Goal: Check status: Check status

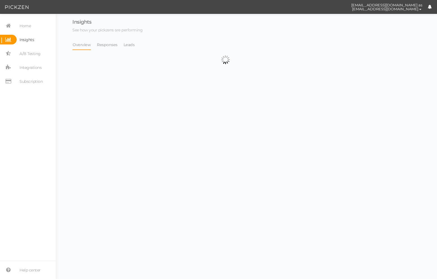
select select "13228"
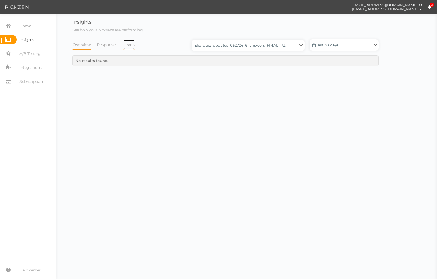
click at [128, 46] on link "Leads" at bounding box center [129, 44] width 12 height 11
select select "13228"
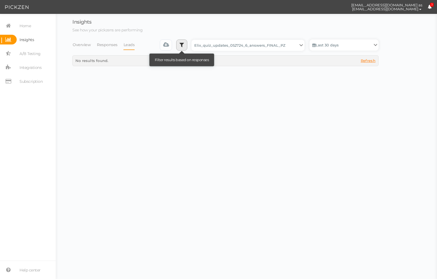
click at [187, 46] on link at bounding box center [181, 44] width 11 height 11
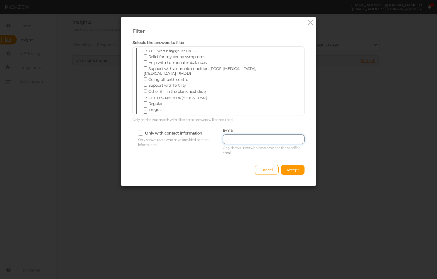
click at [277, 141] on input "text" at bounding box center [264, 139] width 82 height 9
paste input "[PERSON_NAME][EMAIL_ADDRESS][DOMAIN_NAME]"
type input "[PERSON_NAME][EMAIL_ADDRESS][DOMAIN_NAME]"
click at [290, 167] on button "Accept" at bounding box center [293, 170] width 24 height 10
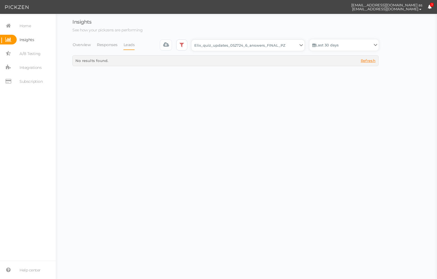
click at [294, 47] on select "Backup_2020010 backup_20200106 Elix Quiz PopUp Elix_quiz Elix_quiz [OLD] Elix_q…" at bounding box center [247, 45] width 113 height 11
select select "13104"
click at [193, 40] on select "Backup_2020010 backup_20200106 Elix Quiz PopUp Elix_quiz Elix_quiz [OLD] Elix_q…" at bounding box center [247, 45] width 113 height 11
click at [280, 51] on div "Backup_2020010 backup_20200106 Elix Quiz PopUp Elix_quiz Elix_quiz [OLD] Elix_q…" at bounding box center [269, 47] width 219 height 16
click at [282, 50] on select "Backup_2020010 backup_20200106 Elix Quiz PopUp Elix_quiz Elix_quiz [OLD] Elix_q…" at bounding box center [247, 45] width 113 height 11
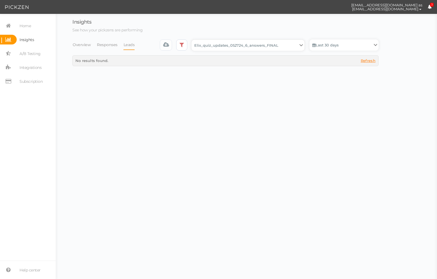
select select "13533"
click at [193, 40] on select "Backup_2020010 backup_20200106 Elix Quiz PopUp Elix_quiz Elix_quiz [OLD] Elix_q…" at bounding box center [247, 45] width 113 height 11
click at [287, 48] on select "Backup_2020010 backup_20200106 Elix Quiz PopUp Elix_quiz Elix_quiz [OLD] Elix_q…" at bounding box center [247, 45] width 113 height 11
select select "13228"
click at [193, 40] on select "Backup_2020010 backup_20200106 Elix Quiz PopUp Elix_quiz Elix_quiz [OLD] Elix_q…" at bounding box center [247, 45] width 113 height 11
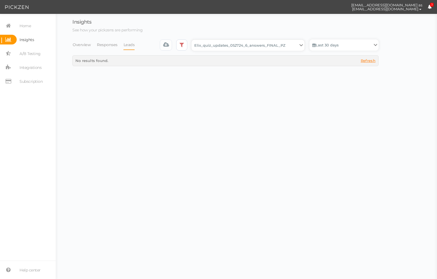
click at [288, 46] on select "Backup_2020010 backup_20200106 Elix Quiz PopUp Elix_quiz Elix_quiz [OLD] Elix_q…" at bounding box center [247, 45] width 113 height 11
select select "13434"
click at [193, 40] on select "Backup_2020010 backup_20200106 Elix Quiz PopUp Elix_quiz Elix_quiz [OLD] Elix_q…" at bounding box center [247, 45] width 113 height 11
click at [282, 48] on select "Backup_2020010 backup_20200106 Elix Quiz PopUp Elix_quiz Elix_quiz [OLD] Elix_q…" at bounding box center [247, 45] width 113 height 11
select select "13509"
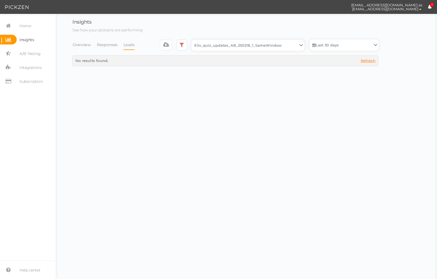
click at [193, 40] on select "Backup_2020010 backup_20200106 Elix Quiz PopUp Elix_quiz Elix_quiz [OLD] Elix_q…" at bounding box center [247, 45] width 113 height 11
click at [281, 46] on select "Backup_2020010 backup_20200106 Elix Quiz PopUp Elix_quiz Elix_quiz [OLD] Elix_q…" at bounding box center [247, 45] width 113 height 11
select select "13510"
click at [193, 40] on select "Backup_2020010 backup_20200106 Elix Quiz PopUp Elix_quiz Elix_quiz [OLD] Elix_q…" at bounding box center [247, 45] width 113 height 11
click at [281, 47] on select "Backup_2020010 backup_20200106 Elix Quiz PopUp Elix_quiz Elix_quiz [OLD] Elix_q…" at bounding box center [247, 45] width 113 height 11
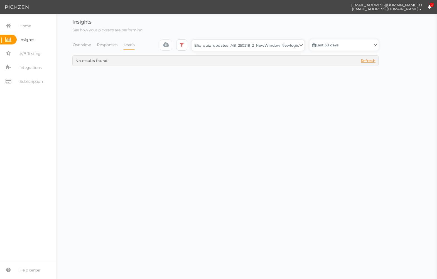
select select "12943"
click at [193, 40] on select "Backup_2020010 backup_20200106 Elix Quiz PopUp Elix_quiz Elix_quiz [OLD] Elix_q…" at bounding box center [247, 45] width 113 height 11
click at [280, 45] on select "Backup_2020010 backup_20200106 Elix Quiz PopUp Elix_quiz Elix_quiz [OLD] Elix_q…" at bounding box center [247, 45] width 113 height 11
select select "11961"
click at [193, 40] on select "Backup_2020010 backup_20200106 Elix Quiz PopUp Elix_quiz Elix_quiz [OLD] Elix_q…" at bounding box center [247, 45] width 113 height 11
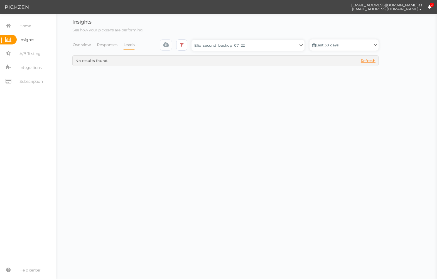
click at [279, 46] on select "Backup_2020010 backup_20200106 Elix Quiz PopUp Elix_quiz Elix_quiz [OLD] Elix_q…" at bounding box center [247, 45] width 113 height 11
select select "4855"
click at [193, 40] on select "Backup_2020010 backup_20200106 Elix Quiz PopUp Elix_quiz Elix_quiz [OLD] Elix_q…" at bounding box center [247, 45] width 113 height 11
click at [245, 43] on select "Backup_2020010 backup_20200106 Elix Quiz PopUp Elix_quiz Elix_quiz [OLD] Elix_q…" at bounding box center [247, 45] width 113 height 11
select select "11333"
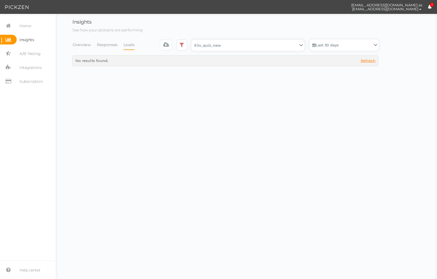
click at [193, 40] on select "Backup_2020010 backup_20200106 Elix Quiz PopUp Elix_quiz Elix_quiz [OLD] Elix_q…" at bounding box center [247, 45] width 113 height 11
click at [282, 44] on select "Backup_2020010 backup_20200106 Elix Quiz PopUp Elix_quiz Elix_quiz [OLD] Elix_q…" at bounding box center [247, 45] width 113 height 11
select select "12979"
click at [193, 40] on select "Backup_2020010 backup_20200106 Elix Quiz PopUp Elix_quiz Elix_quiz [OLD] Elix_q…" at bounding box center [247, 45] width 113 height 11
select select "12979"
